Goal: Information Seeking & Learning: Learn about a topic

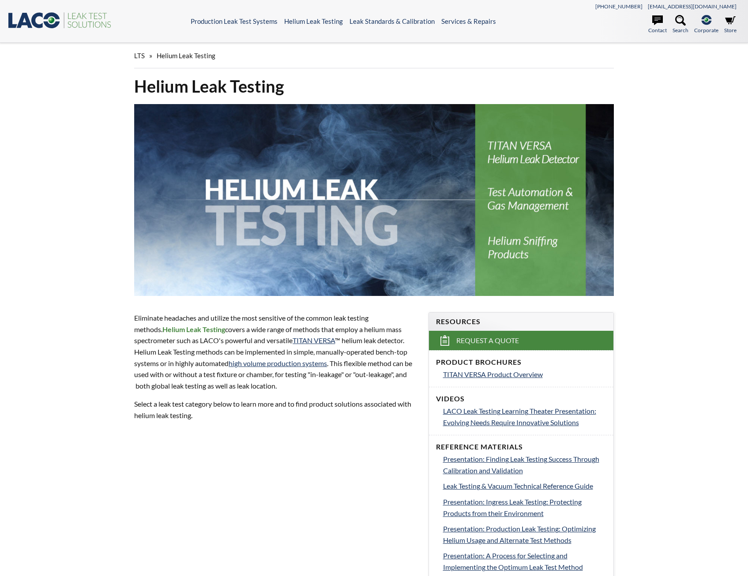
select select "Language Translate Widget"
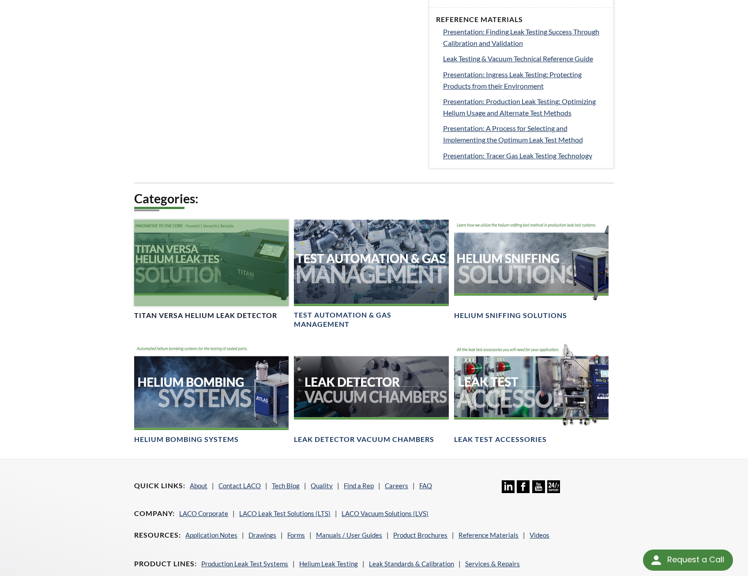
scroll to position [441, 0]
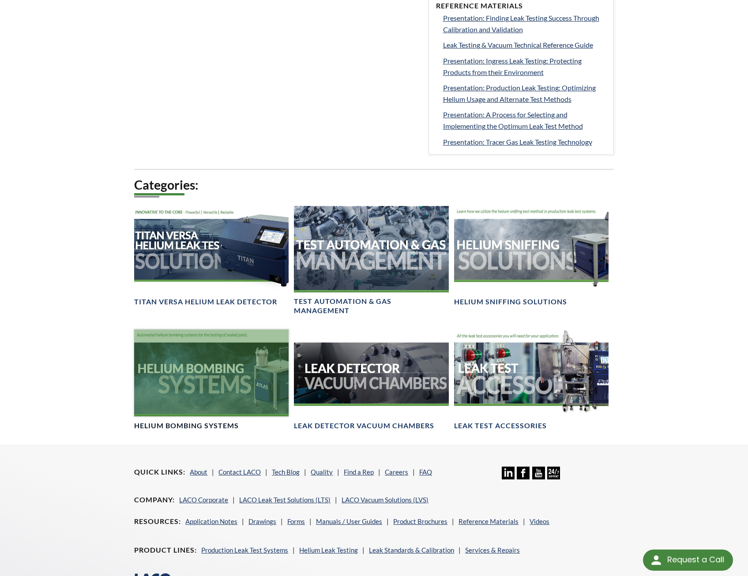
click at [243, 366] on div at bounding box center [211, 372] width 154 height 87
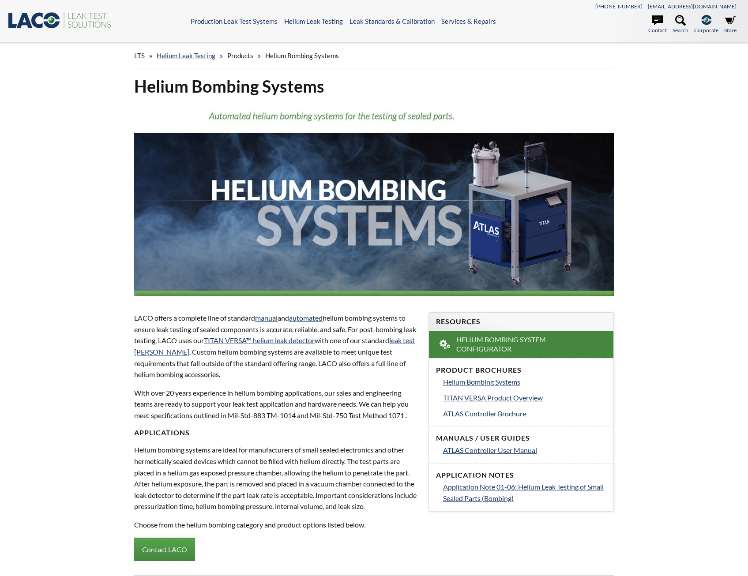
select select "Language Translate Widget"
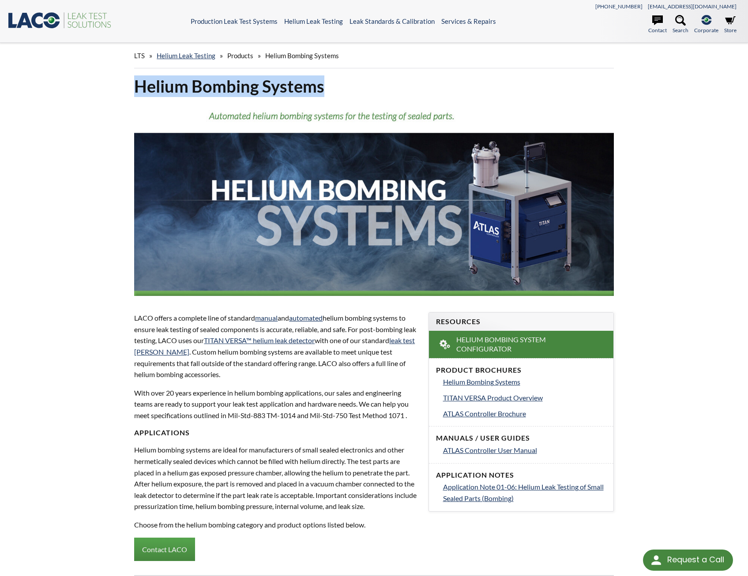
drag, startPoint x: 333, startPoint y: 91, endPoint x: 134, endPoint y: 93, distance: 199.4
click at [134, 93] on h1 "Helium Bombing Systems" at bounding box center [373, 86] width 479 height 22
